Goal: Information Seeking & Learning: Learn about a topic

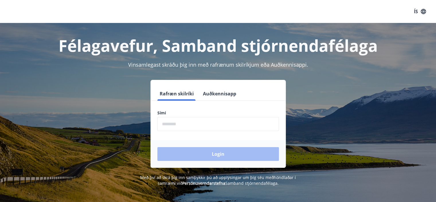
click at [177, 111] on label "Sími" at bounding box center [219, 113] width 122 height 6
click at [177, 123] on input "phone" at bounding box center [219, 124] width 122 height 14
type input "********"
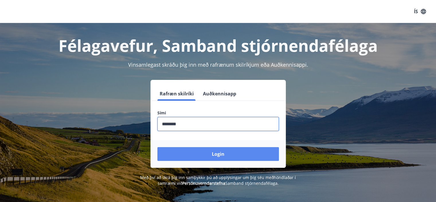
click at [204, 154] on button "Login" at bounding box center [219, 154] width 122 height 14
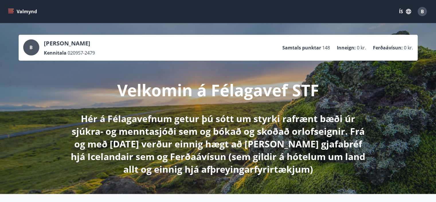
click at [11, 11] on icon "menu" at bounding box center [11, 11] width 6 height 1
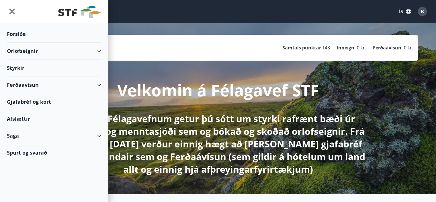
click at [101, 84] on div "Ferðaávísun" at bounding box center [54, 84] width 94 height 17
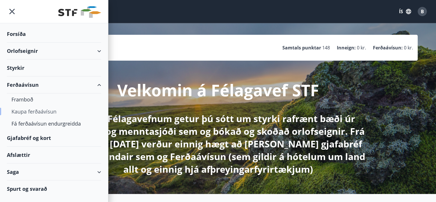
click at [38, 109] on div "Kaupa ferðaávísun" at bounding box center [53, 111] width 85 height 12
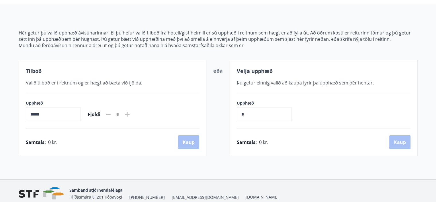
scroll to position [57, 0]
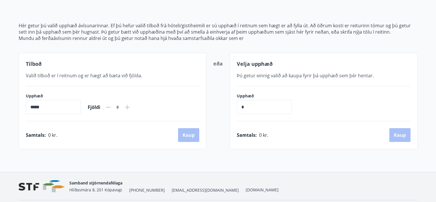
click at [48, 106] on input "*****" at bounding box center [53, 107] width 55 height 14
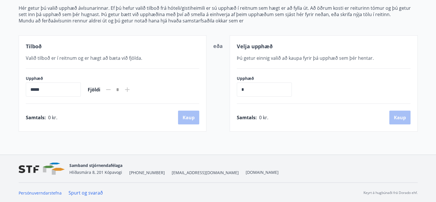
scroll to position [0, 0]
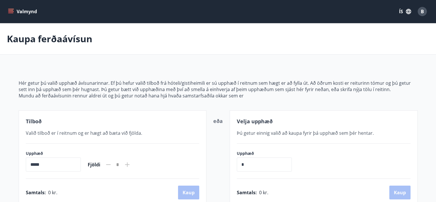
click at [11, 11] on icon "menu" at bounding box center [11, 12] width 6 height 6
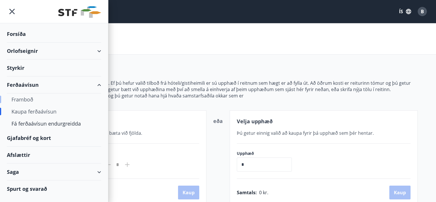
click at [25, 95] on div "Framboð" at bounding box center [53, 99] width 85 height 12
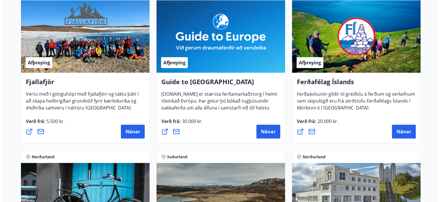
scroll to position [115, 0]
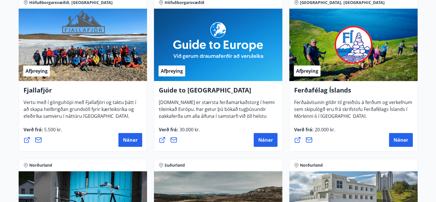
click at [160, 3] on icon at bounding box center [161, 2] width 5 height 5
click at [166, 24] on div "Afþreying" at bounding box center [218, 45] width 129 height 72
click at [263, 137] on span "Nánar" at bounding box center [266, 140] width 15 height 6
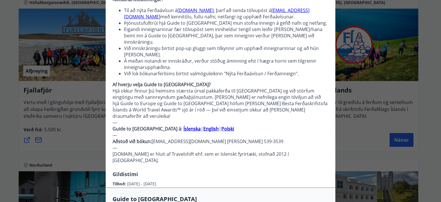
scroll to position [0, 0]
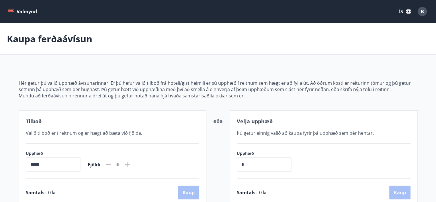
click at [10, 11] on icon "menu" at bounding box center [11, 11] width 6 height 1
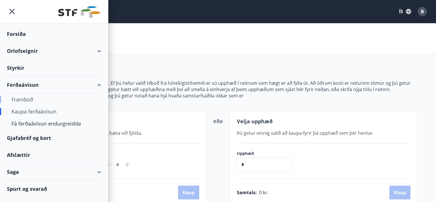
scroll to position [57, 0]
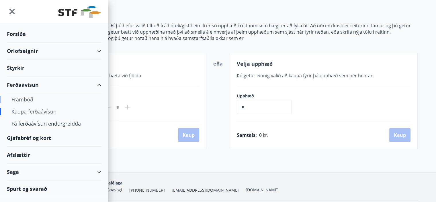
click at [18, 98] on div "Framboð" at bounding box center [53, 99] width 85 height 12
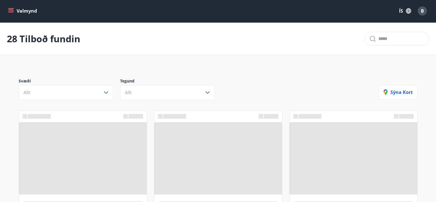
scroll to position [57, 0]
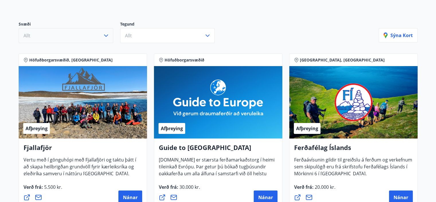
click at [107, 34] on icon "button" at bounding box center [106, 35] width 7 height 7
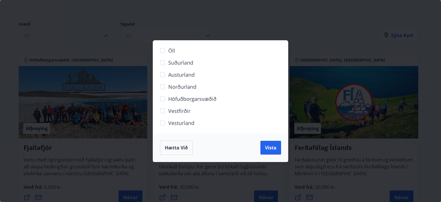
click at [181, 96] on span "Höfuðborgarsvæðið" at bounding box center [192, 98] width 48 height 7
click at [269, 147] on span "Vista" at bounding box center [270, 147] width 11 height 6
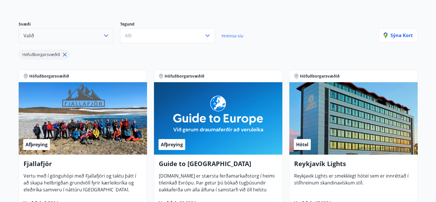
click at [335, 131] on div "Hótel" at bounding box center [354, 118] width 129 height 72
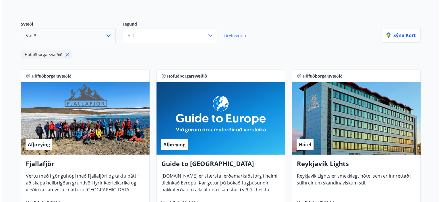
scroll to position [115, 0]
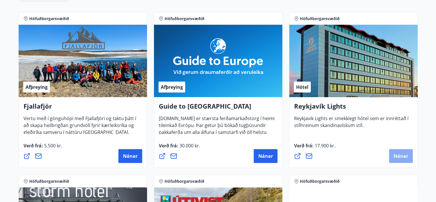
click at [395, 153] on span "Nánar" at bounding box center [401, 156] width 15 height 6
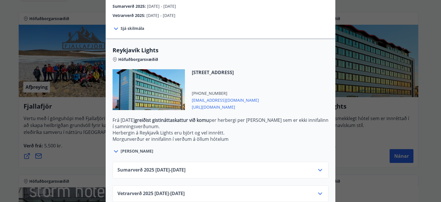
scroll to position [160, 0]
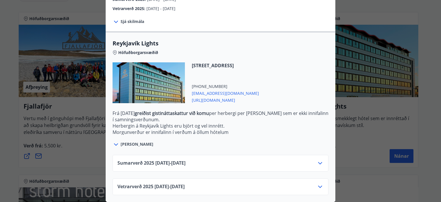
click at [318, 160] on icon at bounding box center [320, 163] width 7 height 7
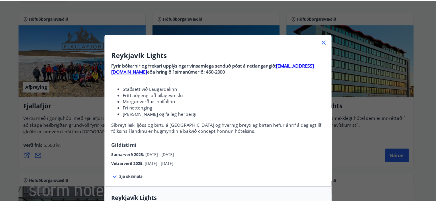
scroll to position [0, 0]
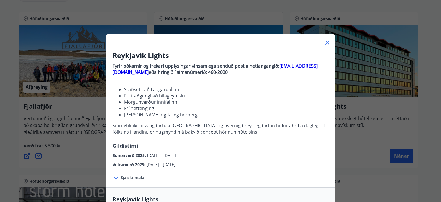
click at [325, 42] on icon at bounding box center [327, 42] width 4 height 4
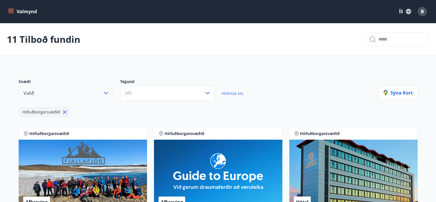
click at [10, 9] on icon "menu" at bounding box center [11, 9] width 6 height 1
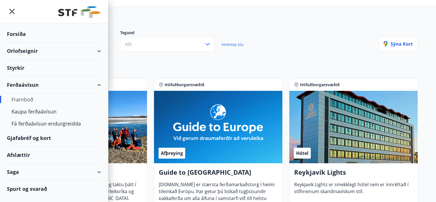
scroll to position [57, 0]
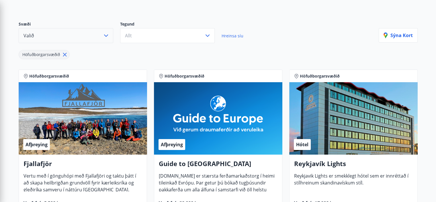
click at [341, 26] on div "Svæði Valið Tegund Allt Hreinsa síu" at bounding box center [199, 32] width 360 height 22
click at [106, 34] on icon "button" at bounding box center [106, 35] width 7 height 7
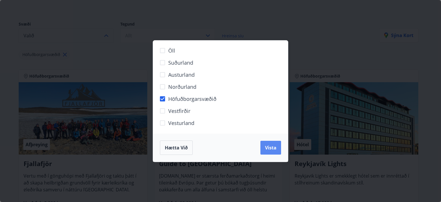
click at [265, 143] on button "Vista" at bounding box center [270, 148] width 21 height 14
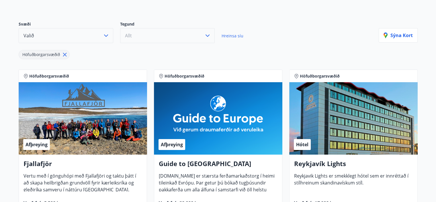
click at [208, 35] on icon "button" at bounding box center [207, 35] width 7 height 7
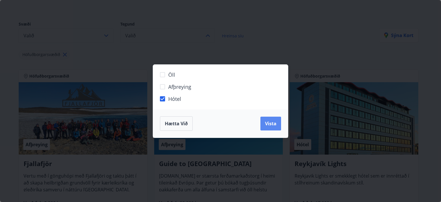
click at [266, 122] on span "Vista" at bounding box center [270, 123] width 11 height 6
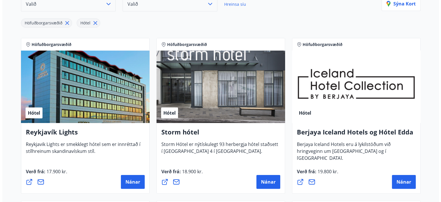
scroll to position [115, 0]
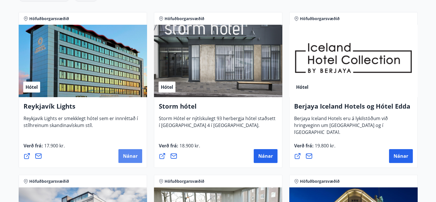
click at [131, 154] on span "Nánar" at bounding box center [130, 156] width 15 height 6
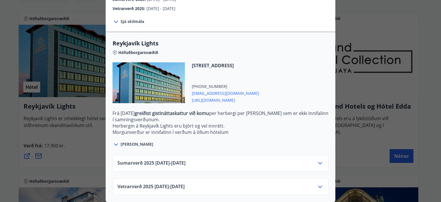
scroll to position [160, 0]
click at [317, 160] on icon at bounding box center [320, 163] width 7 height 7
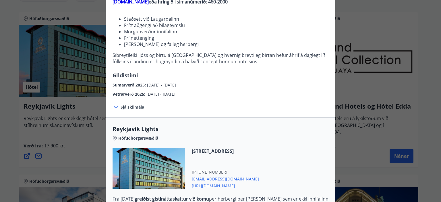
scroll to position [115, 0]
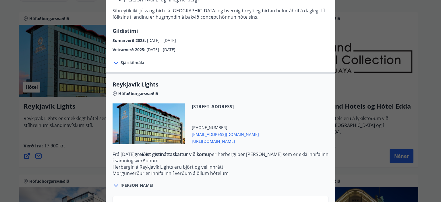
click at [242, 140] on span "https://www.keahotels.is/is/hotelin/reykjavik-lights" at bounding box center [225, 140] width 67 height 7
